Goal: Information Seeking & Learning: Find specific fact

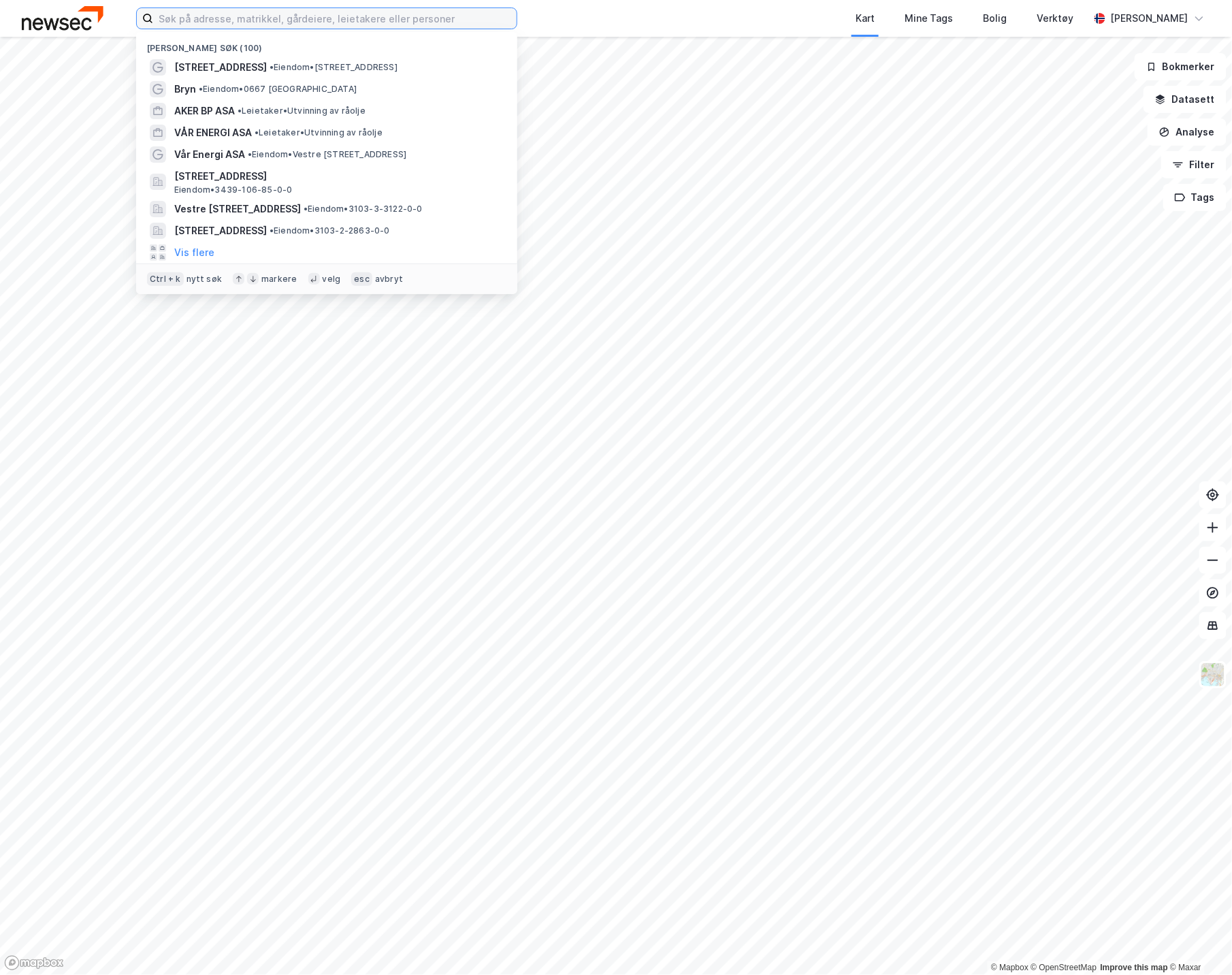
click at [194, 17] on input at bounding box center [334, 18] width 364 height 21
paste input "[STREET_ADDRESS]"
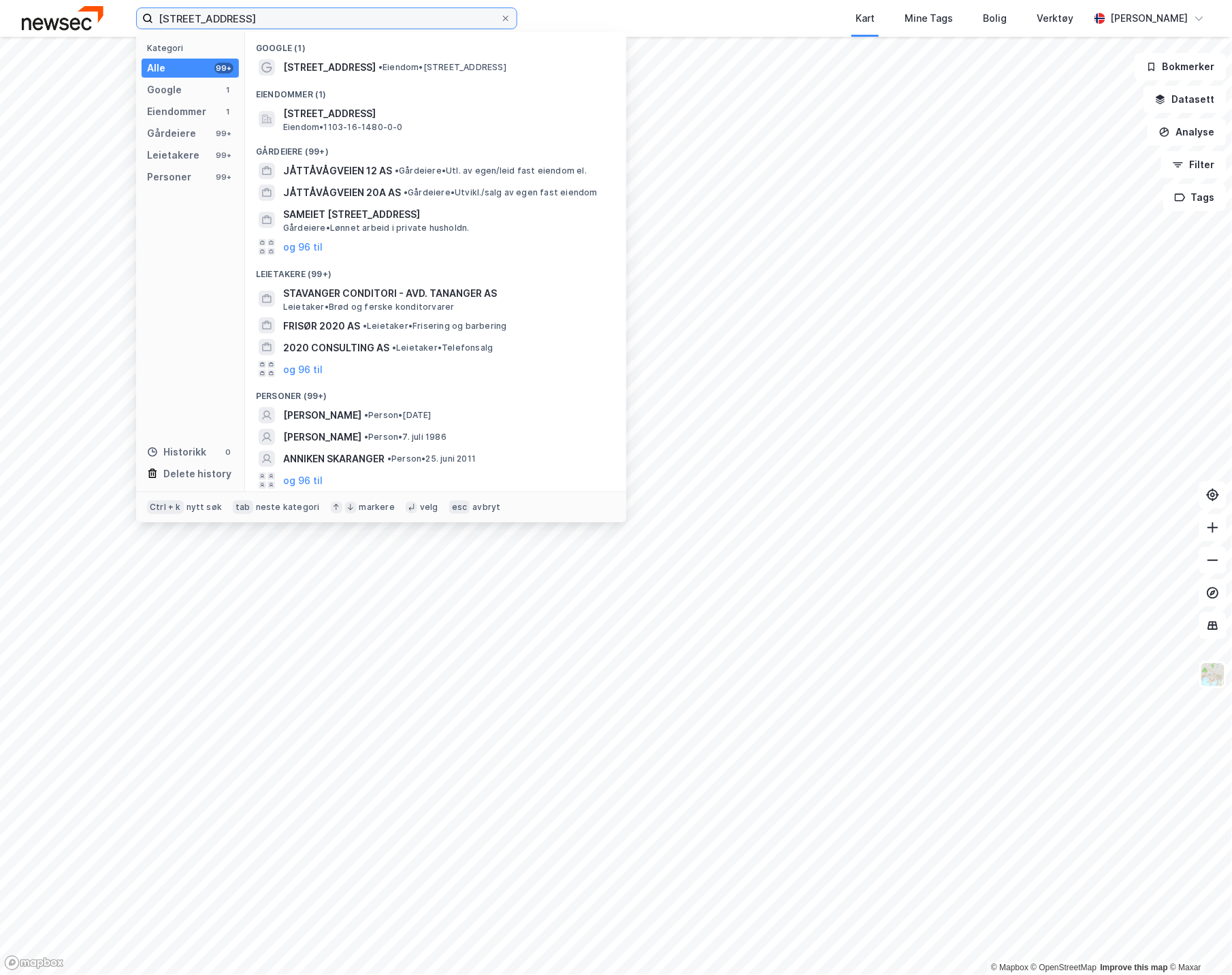
type input "[STREET_ADDRESS]"
click at [354, 64] on span "[STREET_ADDRESS]" at bounding box center [329, 67] width 92 height 16
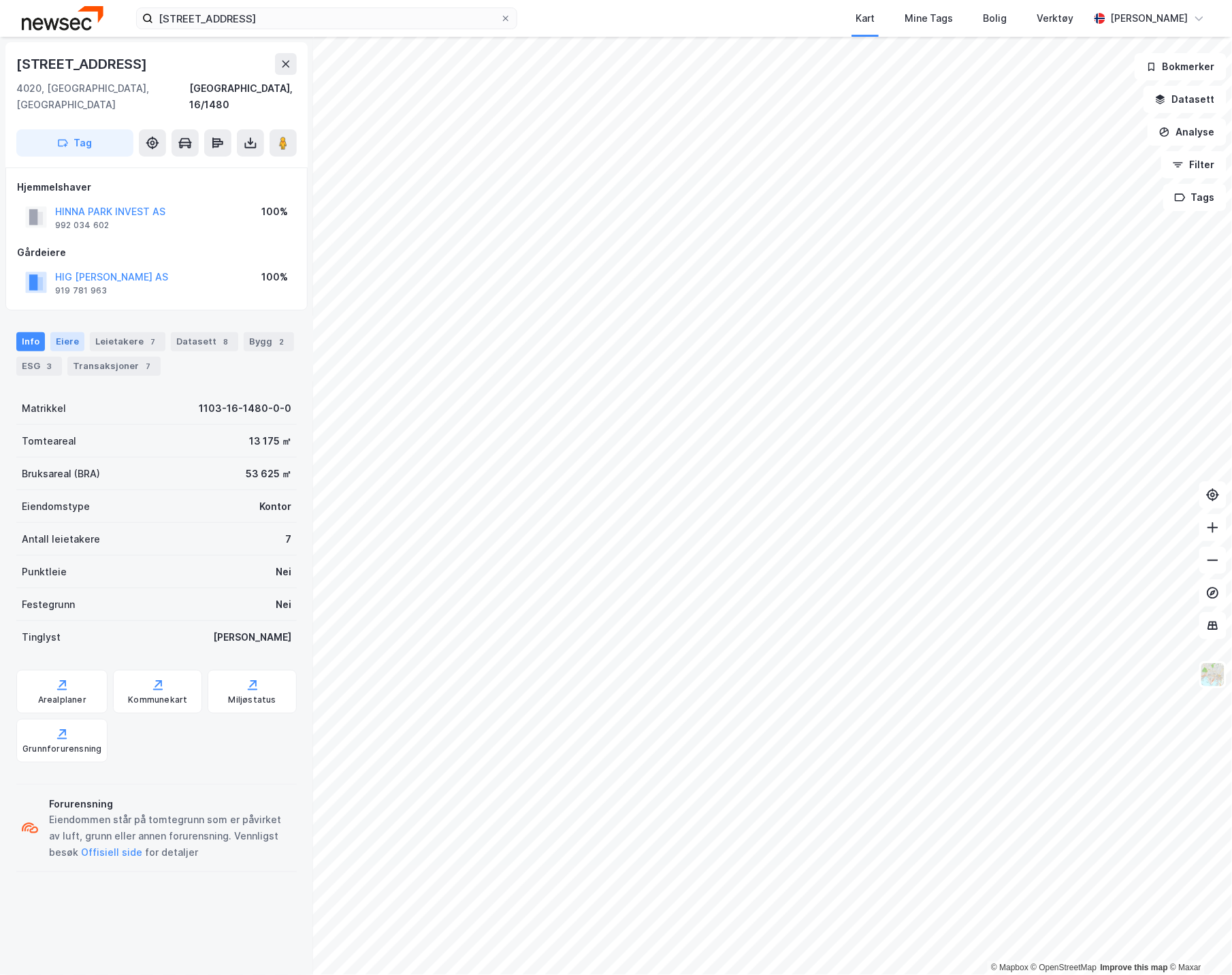
click at [53, 332] on div "Eiere" at bounding box center [68, 341] width 34 height 19
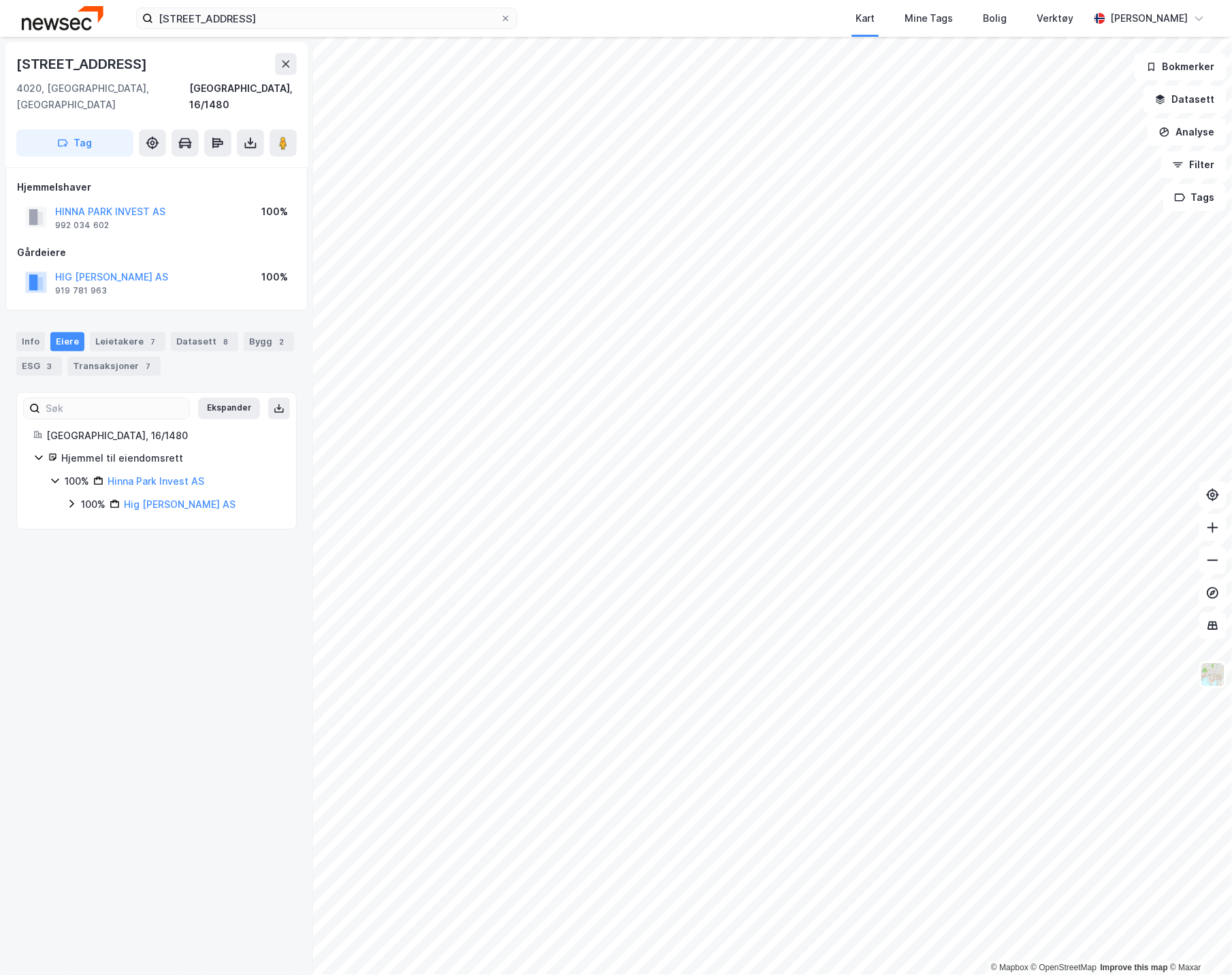
click at [69, 498] on icon at bounding box center [71, 504] width 11 height 11
click at [52, 475] on icon at bounding box center [55, 481] width 11 height 11
